Goal: Communication & Community: Connect with others

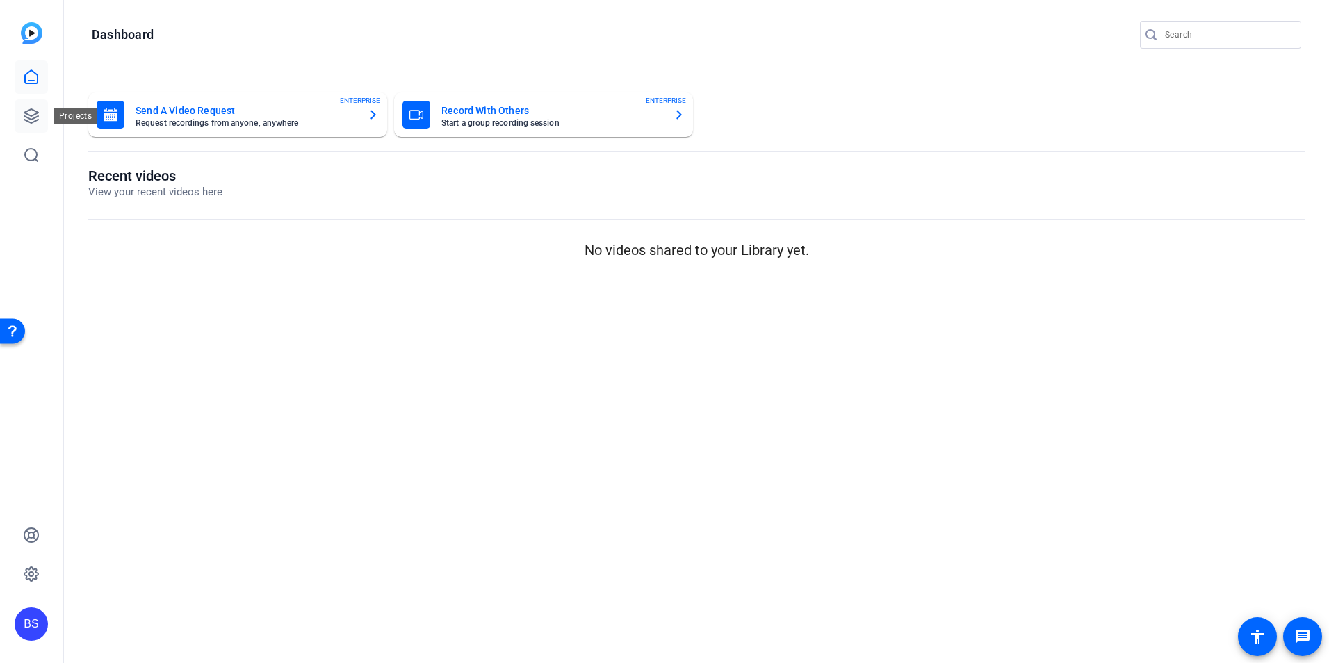
click at [31, 115] on icon at bounding box center [31, 116] width 17 height 17
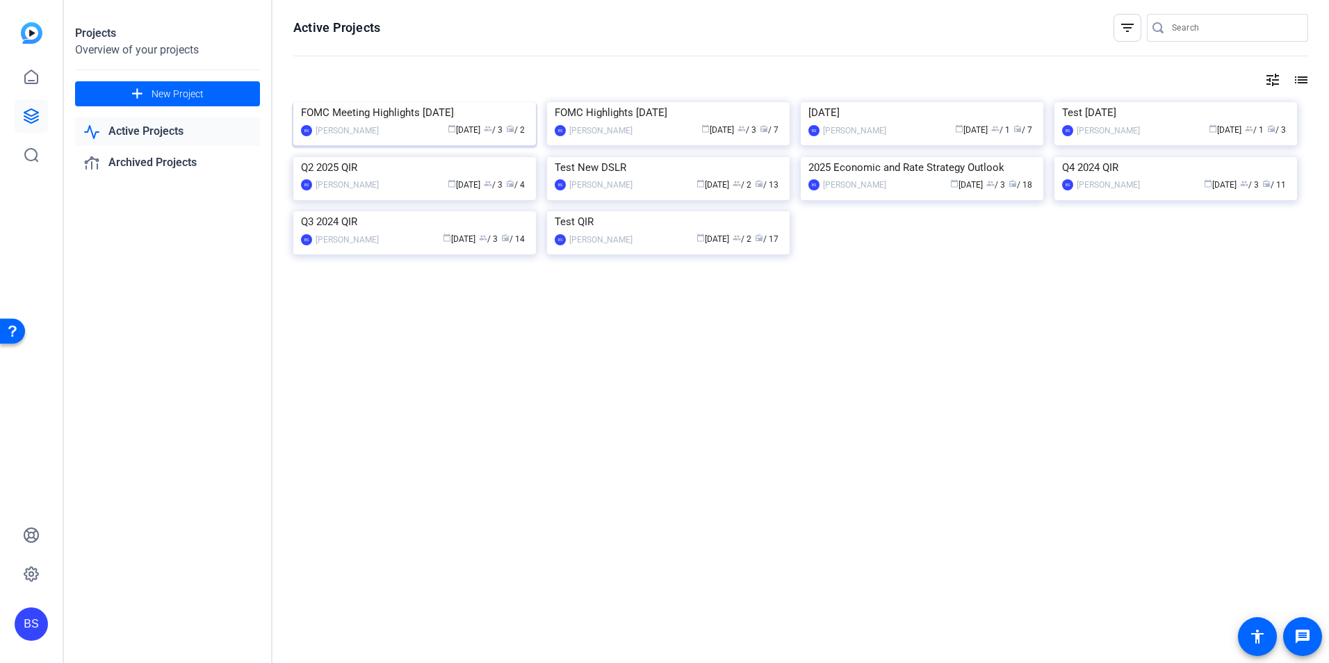
click at [411, 102] on img at bounding box center [414, 102] width 243 height 0
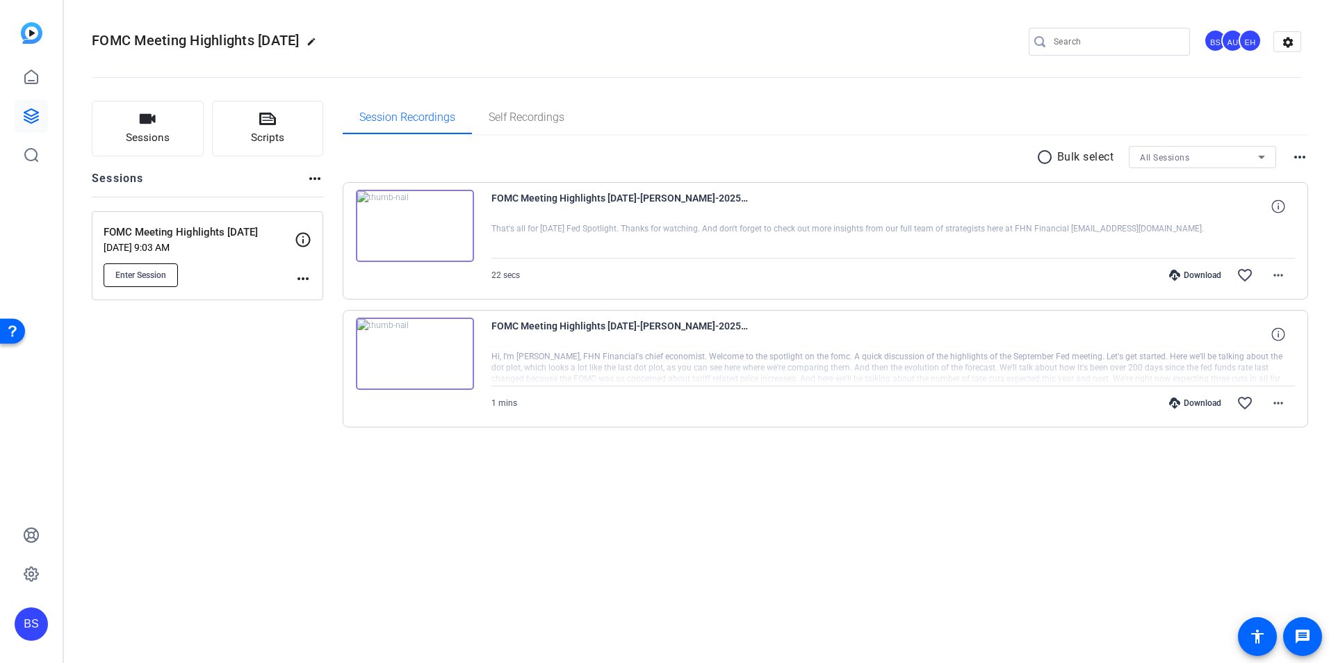
click at [151, 275] on span "Enter Session" at bounding box center [140, 275] width 51 height 11
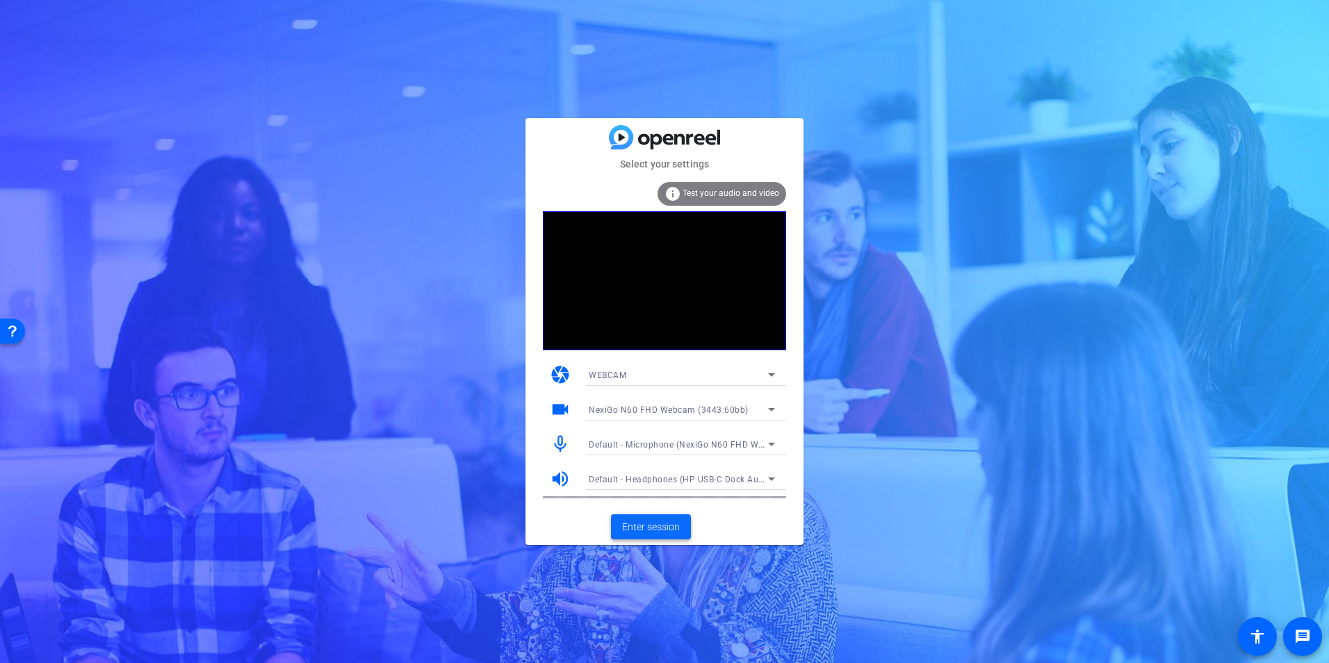
drag, startPoint x: 0, startPoint y: 0, endPoint x: 638, endPoint y: 522, distance: 824.5
click at [638, 522] on span "Enter session" at bounding box center [651, 527] width 58 height 15
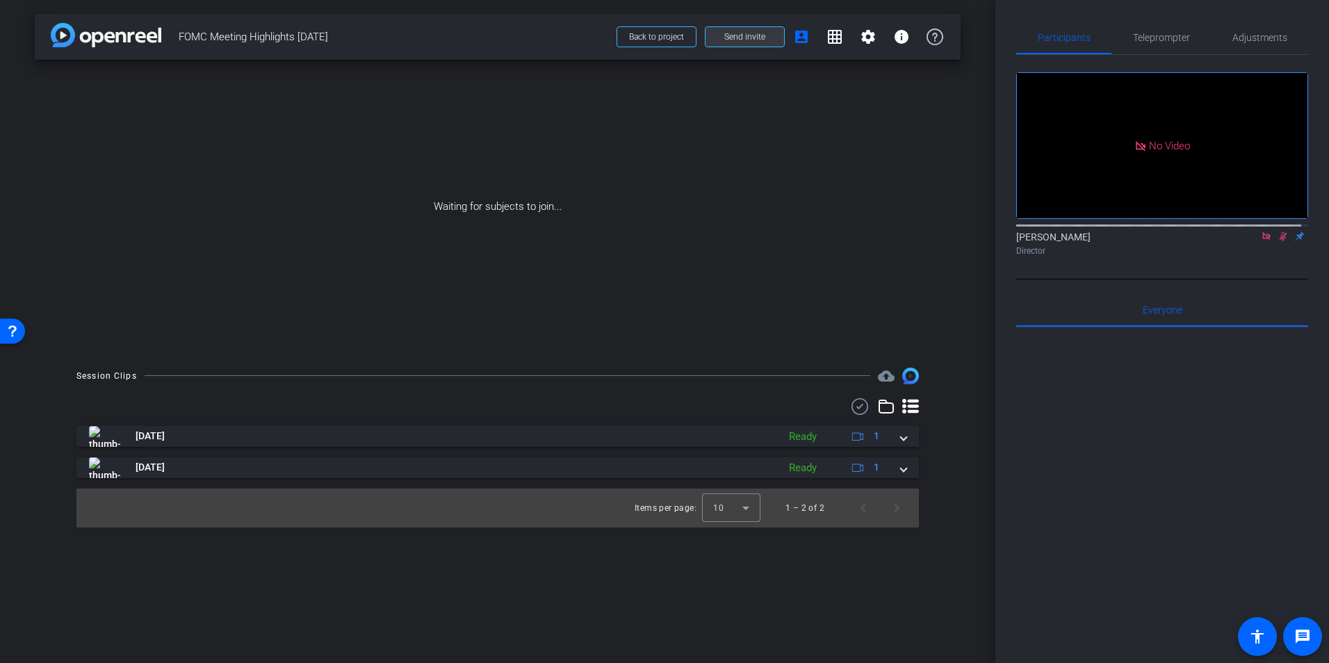
click at [752, 35] on span "Send invite" at bounding box center [744, 36] width 41 height 11
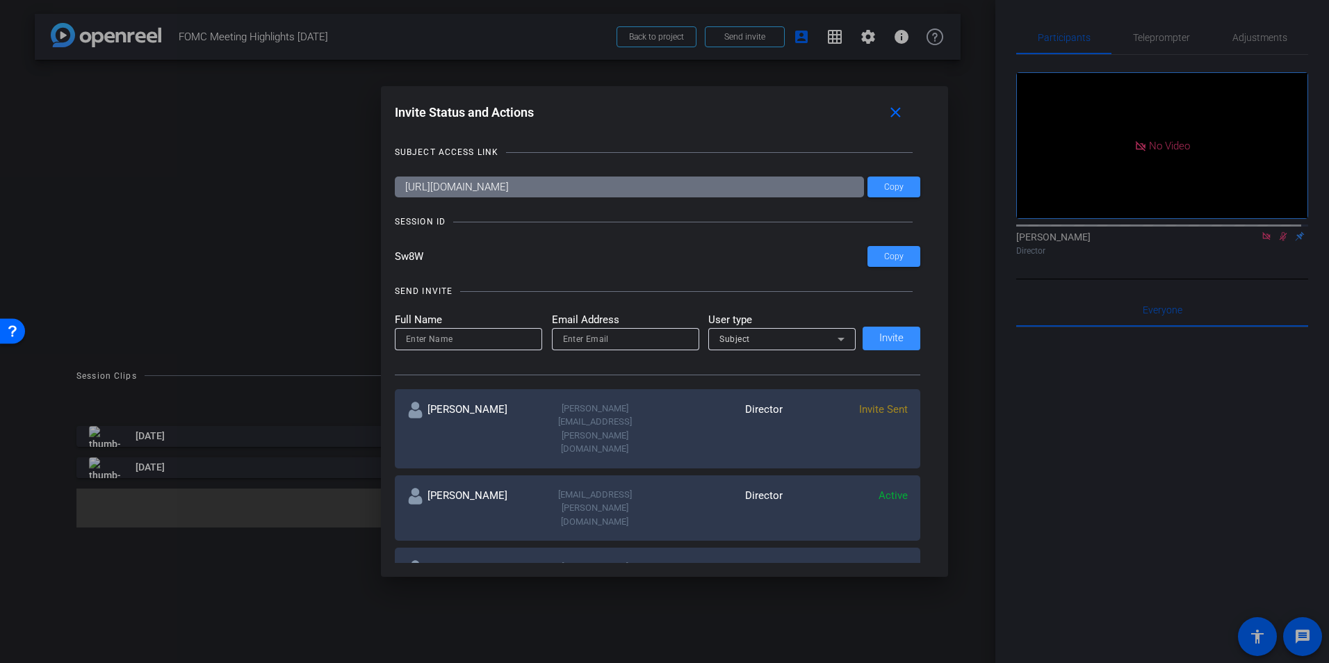
click at [480, 340] on input at bounding box center [468, 339] width 125 height 17
type input "OpenReel"
click at [579, 341] on input "email" at bounding box center [625, 339] width 125 height 17
paste input "https://capture.openreel.com/"
drag, startPoint x: 682, startPoint y: 338, endPoint x: 538, endPoint y: 335, distance: 143.9
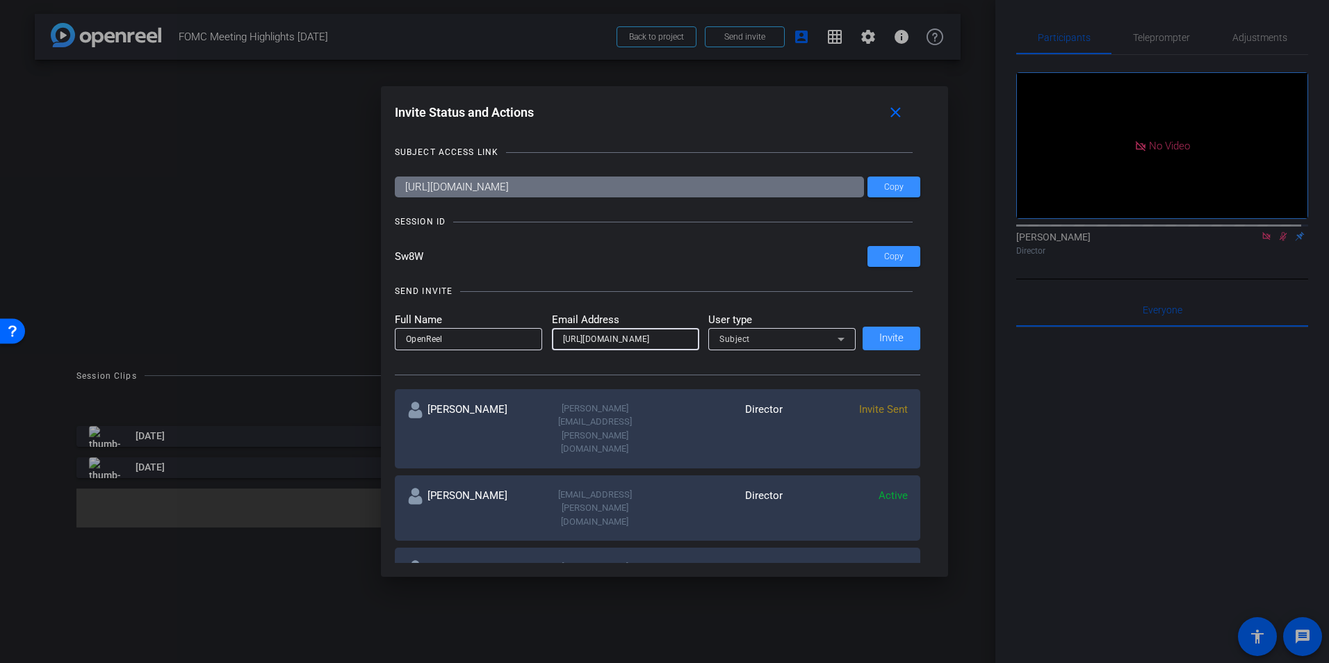
click at [538, 335] on form "Full Name OpenReel Email Address https://capture.openreel.com/ User type Subject" at bounding box center [626, 331] width 462 height 38
paste input "support@openreel.com?"
type input "support@openreel.com"
click at [833, 335] on icon at bounding box center [841, 339] width 17 height 17
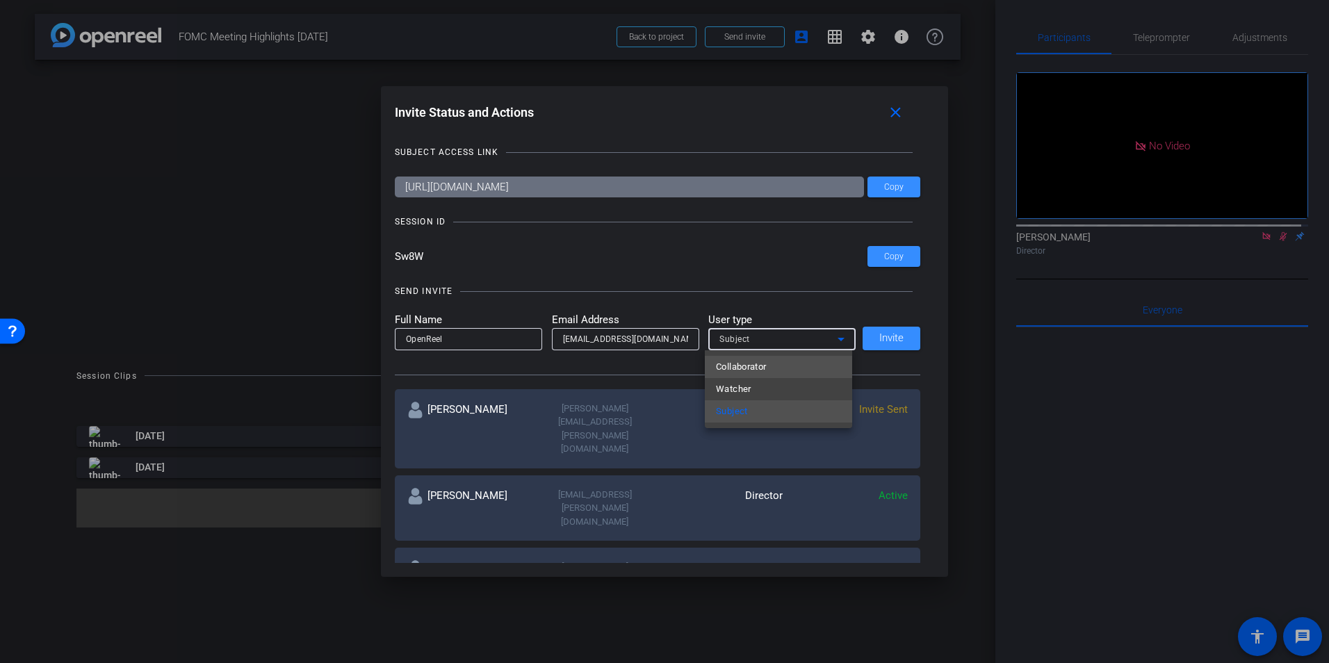
click at [784, 368] on mat-option "Collaborator" at bounding box center [778, 367] width 147 height 22
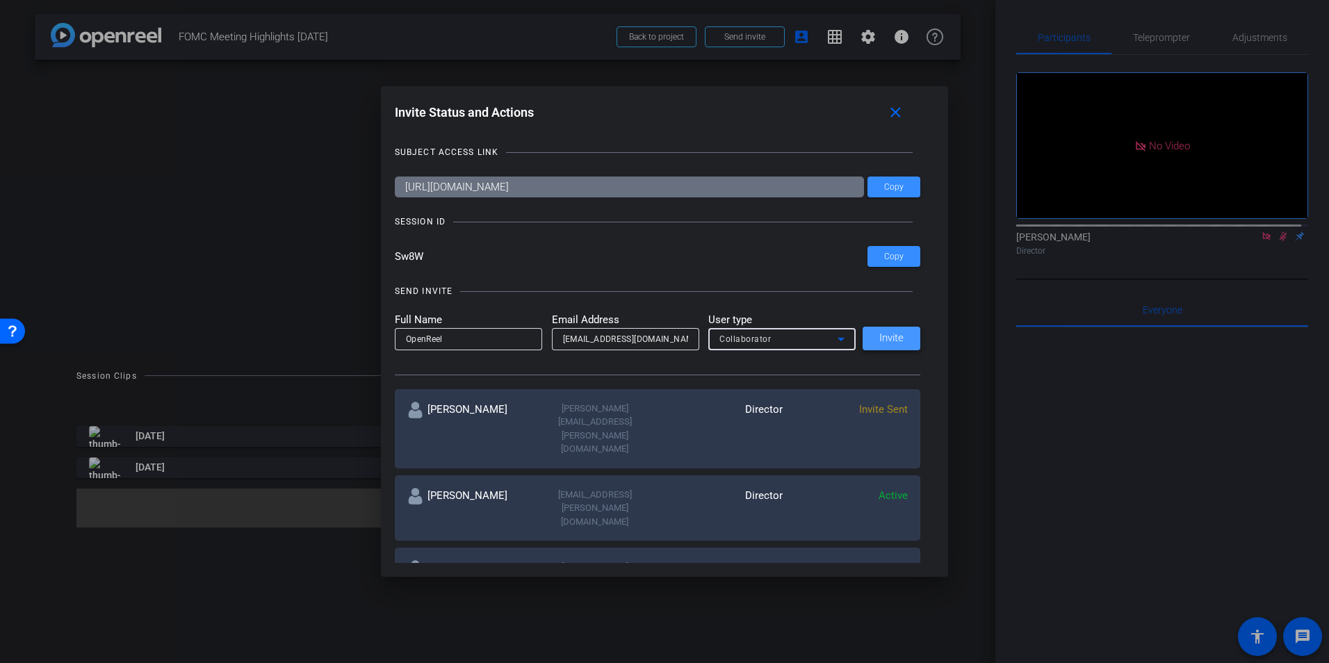
click at [881, 339] on span "Invite" at bounding box center [891, 338] width 24 height 10
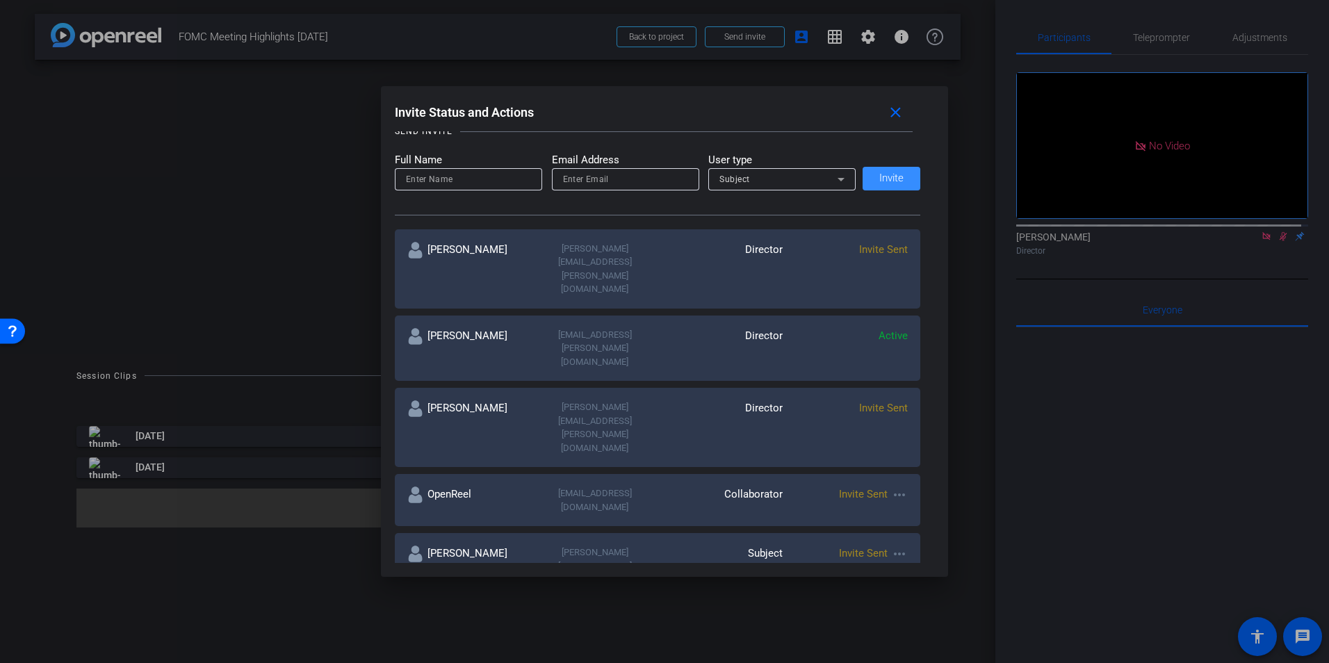
scroll to position [172, 0]
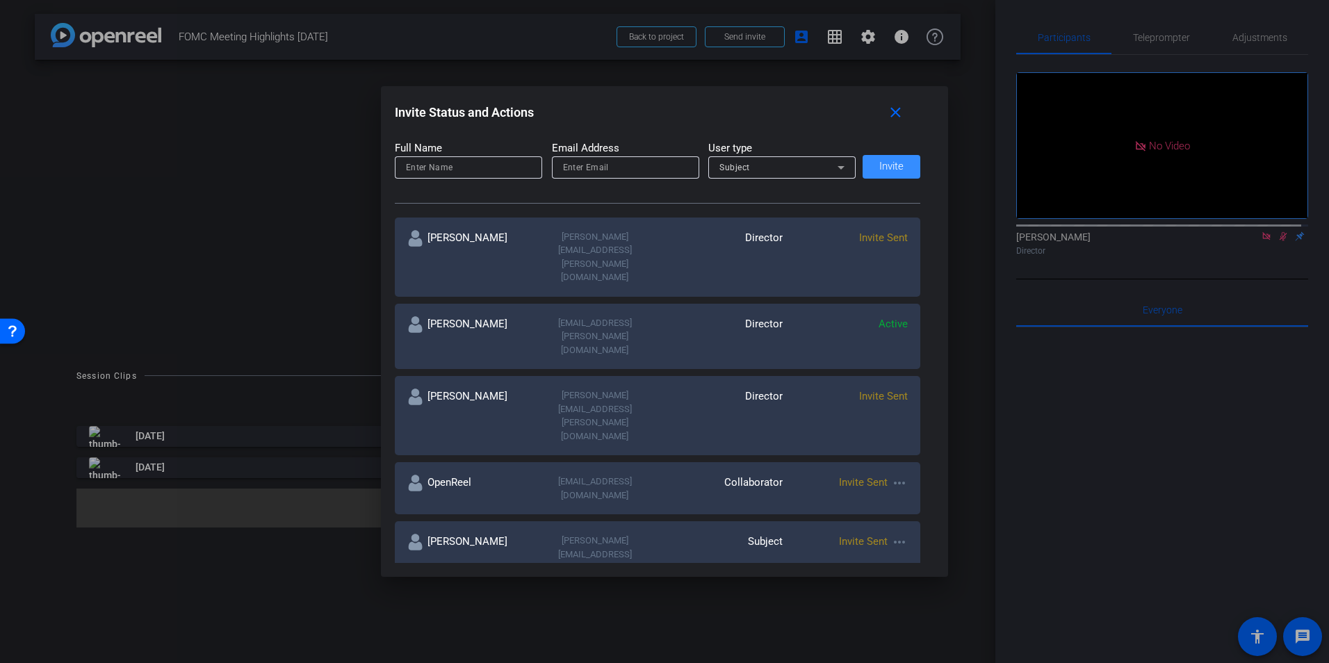
click at [898, 607] on mat-icon "more_horiz" at bounding box center [899, 615] width 17 height 17
click at [936, 504] on span "Remove Immediately" at bounding box center [951, 502] width 104 height 17
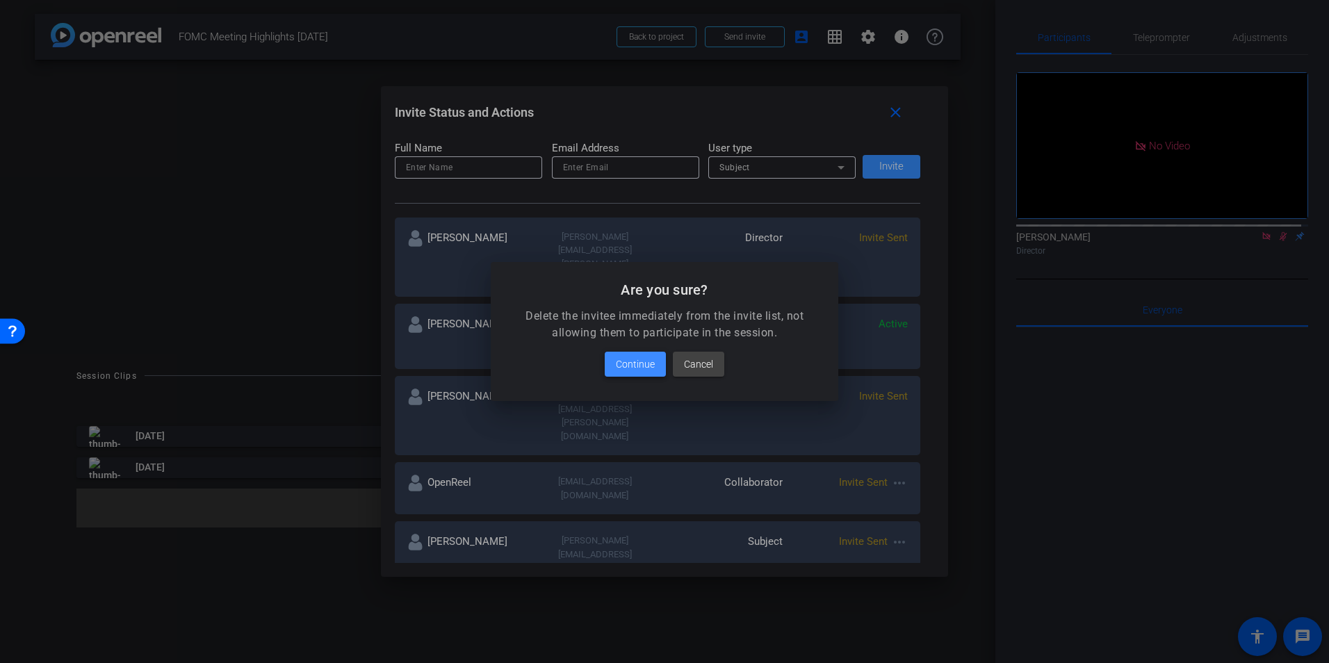
click at [624, 364] on span "Continue" at bounding box center [635, 364] width 39 height 17
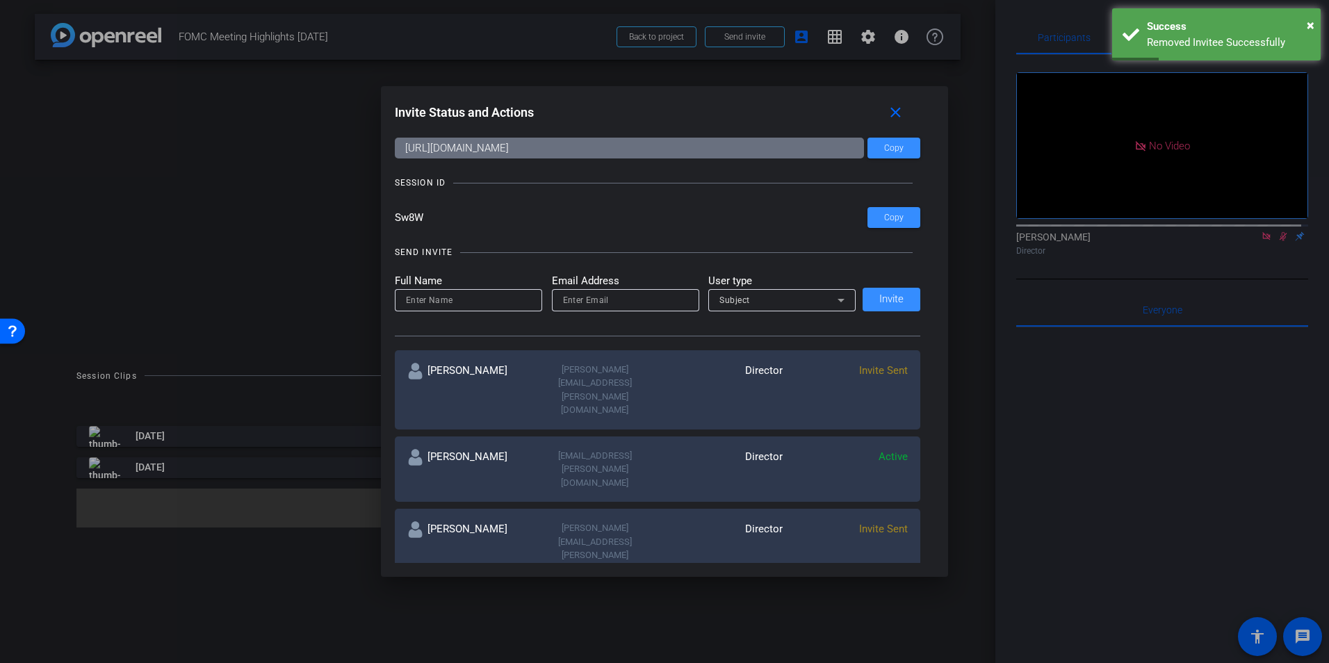
scroll to position [155, 0]
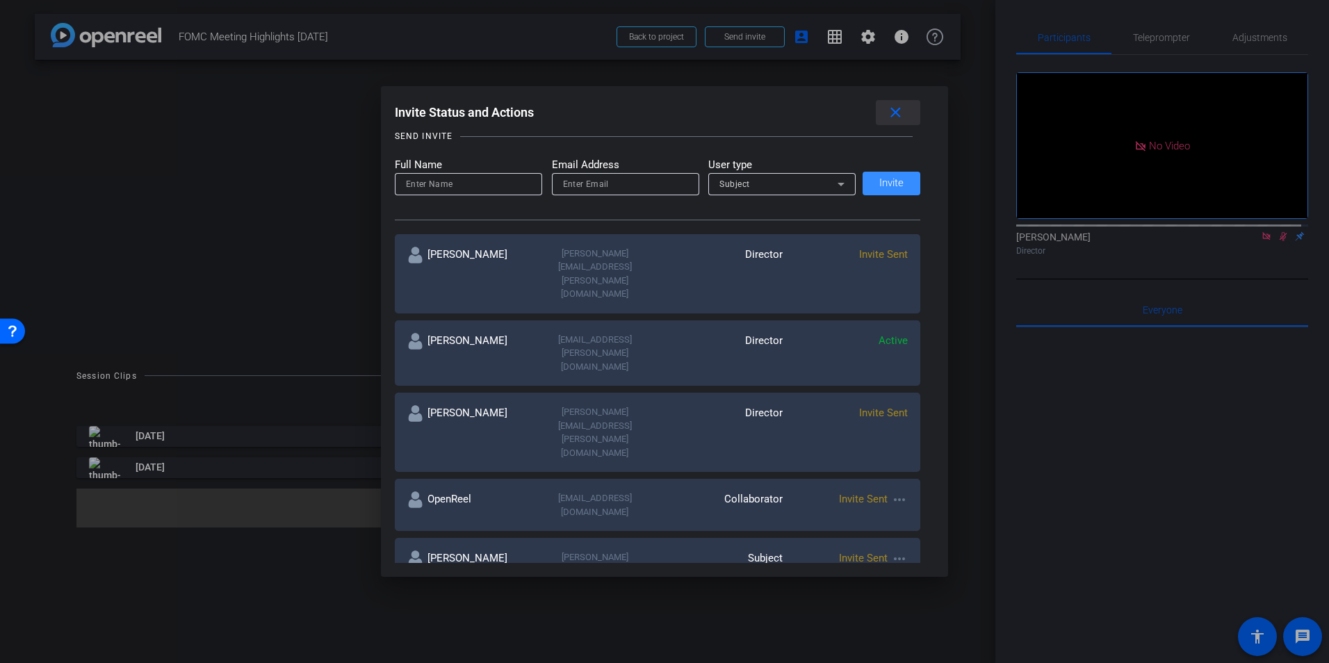
click at [900, 116] on mat-icon "close" at bounding box center [895, 112] width 17 height 17
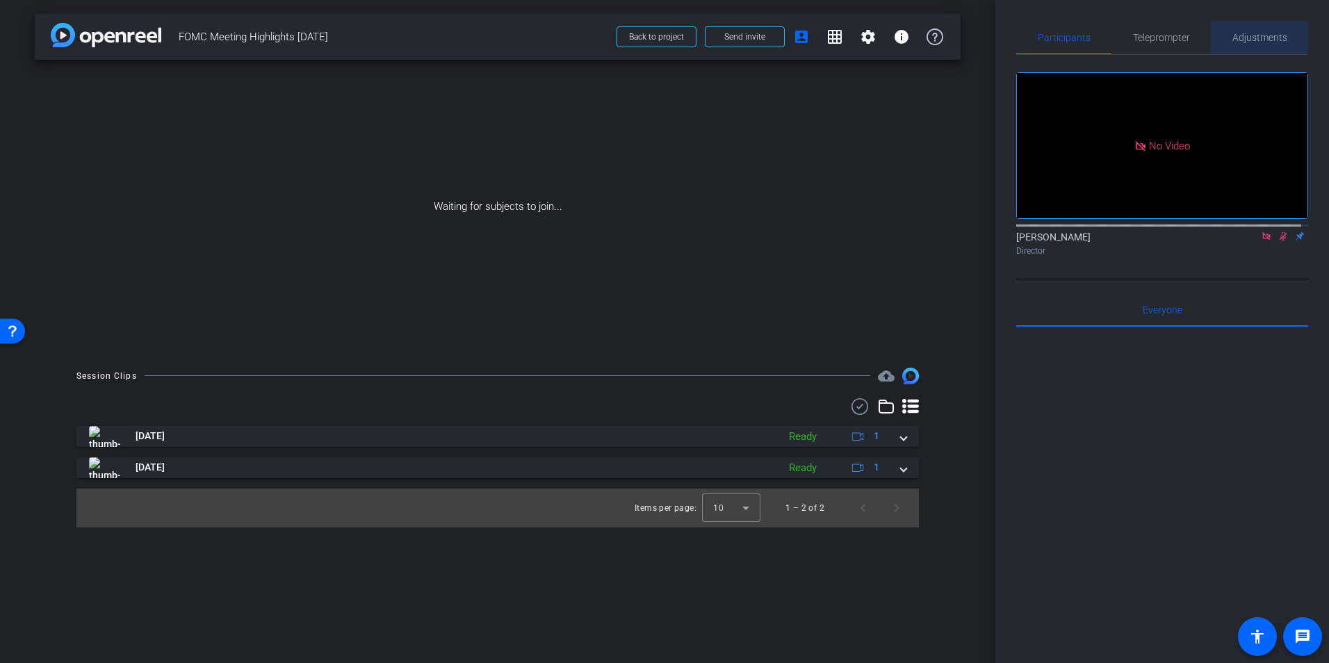
click at [1254, 38] on span "Adjustments" at bounding box center [1259, 38] width 55 height 10
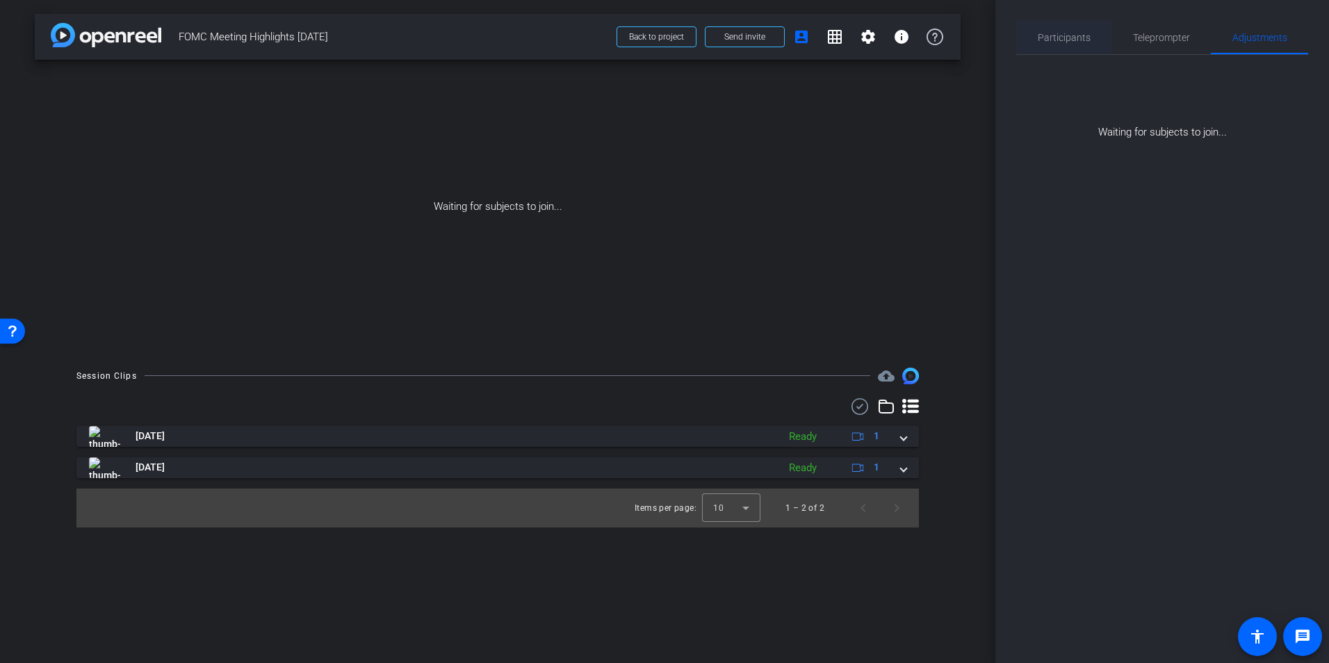
click at [1060, 35] on span "Participants" at bounding box center [1064, 38] width 53 height 10
